Goal: Task Accomplishment & Management: Manage account settings

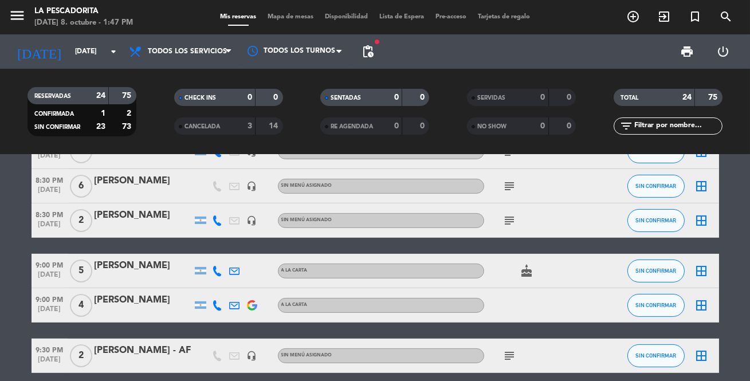
scroll to position [677, 0]
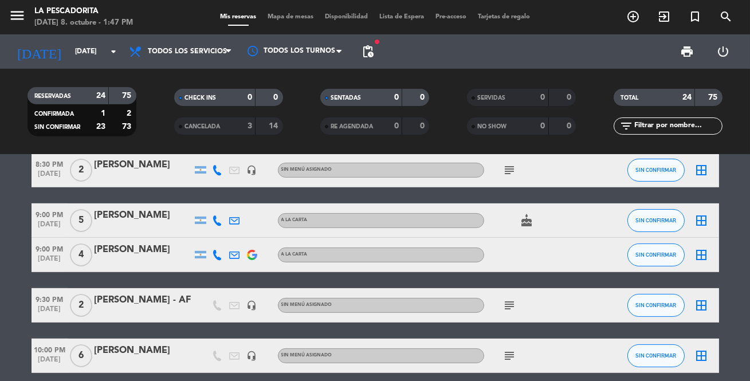
click at [156, 254] on div "[PERSON_NAME]" at bounding box center [143, 249] width 97 height 15
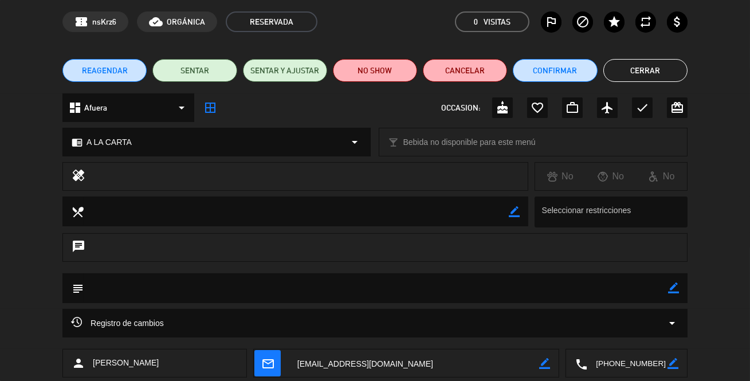
scroll to position [0, 0]
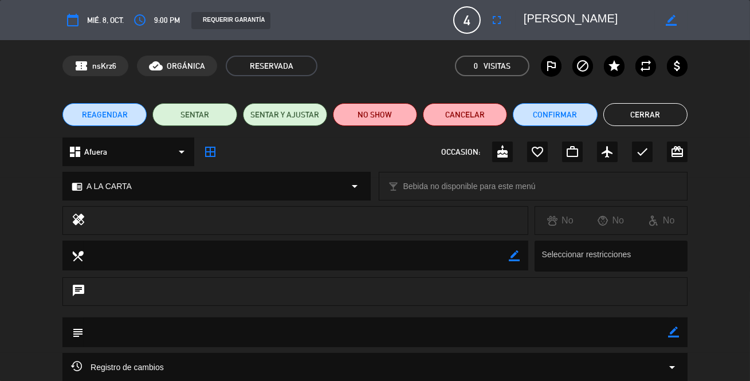
click at [666, 19] on icon "border_color" at bounding box center [671, 20] width 11 height 11
click at [152, 17] on div "access_time 9:00 PM" at bounding box center [154, 20] width 50 height 21
click at [166, 19] on span "9:00 PM" at bounding box center [167, 20] width 26 height 13
click at [173, 22] on span "9:00 PM" at bounding box center [167, 20] width 26 height 13
click at [146, 20] on icon "access_time" at bounding box center [140, 20] width 14 height 14
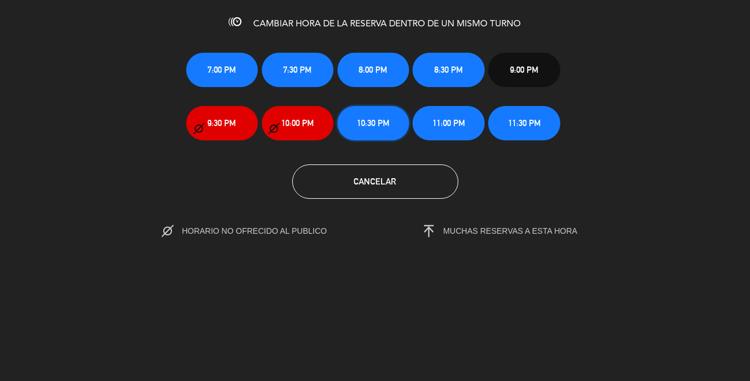
click at [372, 117] on span "10:30 PM" at bounding box center [373, 122] width 33 height 13
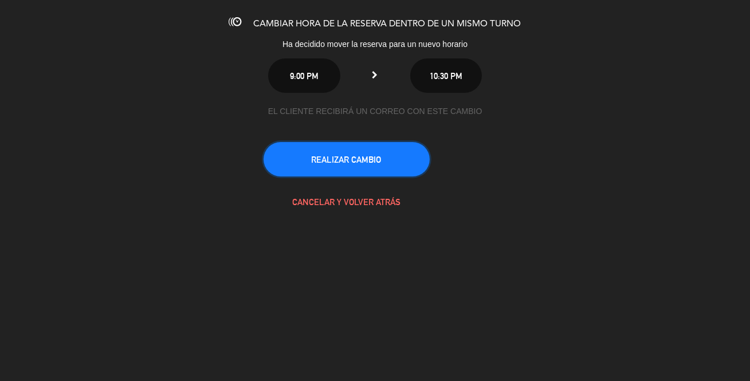
click at [368, 156] on button "REALIZAR CAMBIO" at bounding box center [347, 159] width 166 height 34
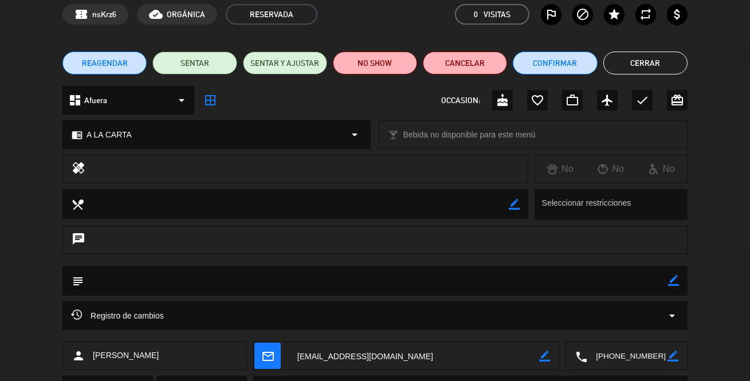
scroll to position [104, 0]
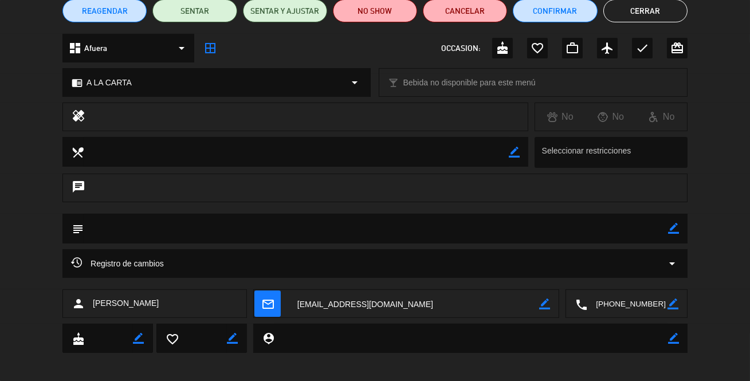
drag, startPoint x: 181, startPoint y: 223, endPoint x: 250, endPoint y: 226, distance: 69.4
click at [182, 223] on textarea at bounding box center [376, 228] width 584 height 29
click at [671, 225] on icon "border_color" at bounding box center [673, 228] width 11 height 11
click at [182, 228] on textarea at bounding box center [376, 228] width 584 height 29
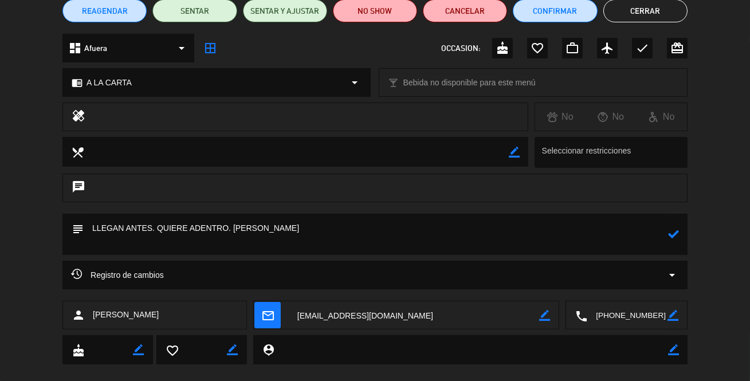
click at [676, 232] on icon at bounding box center [673, 234] width 11 height 11
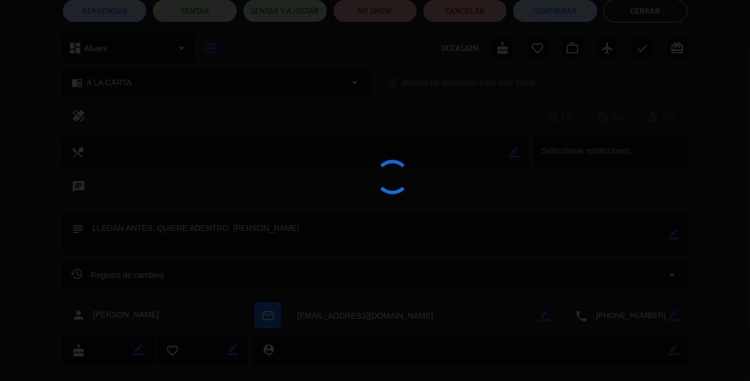
type textarea "LLEGAN ANTES. QUIERE ADENTRO. [PERSON_NAME]"
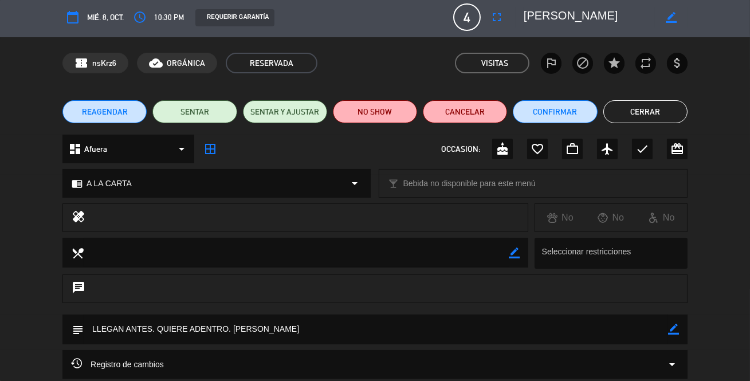
scroll to position [0, 0]
